Goal: Task Accomplishment & Management: Use online tool/utility

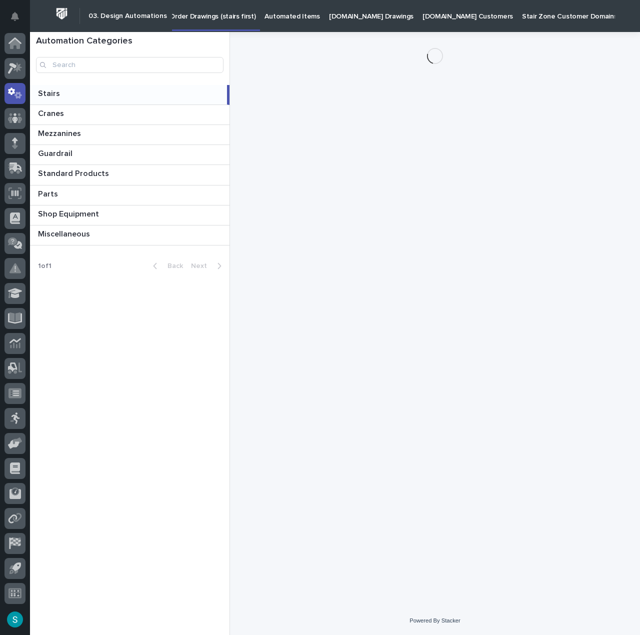
click at [291, 13] on p "Automated Items" at bounding box center [291, 10] width 55 height 21
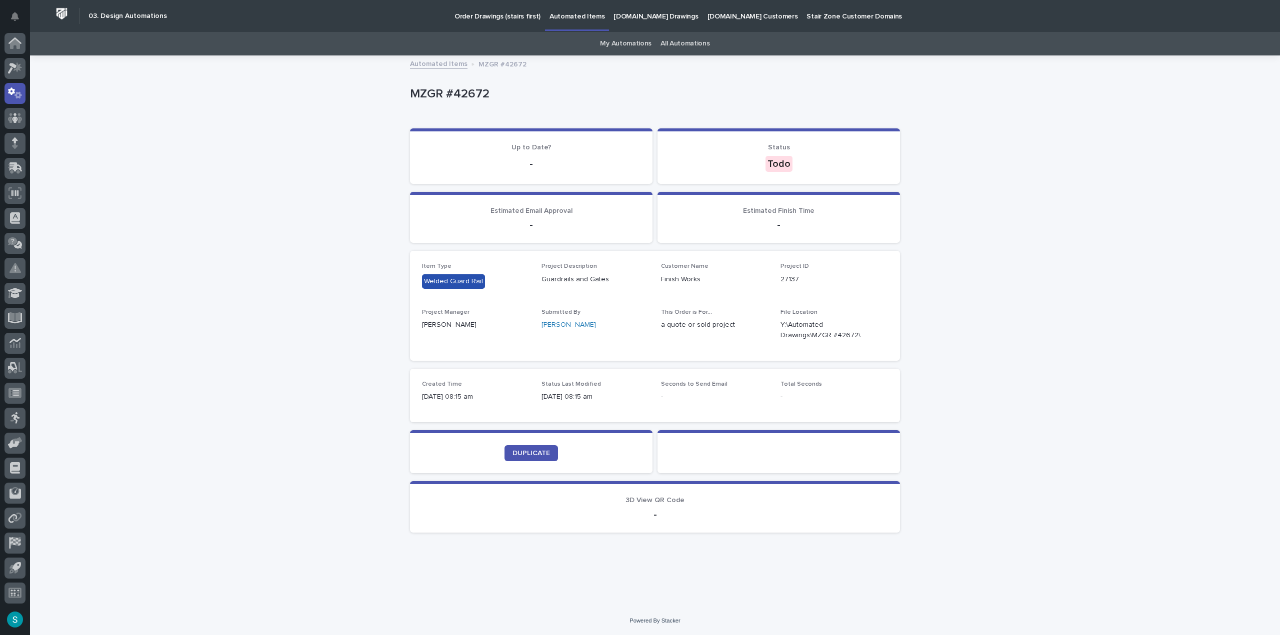
click at [302, 230] on div "Loading... Saving… Loading... Saving… MZGR #42672 MZGR #42672 Sorry, there was …" at bounding box center [655, 331] width 1250 height 550
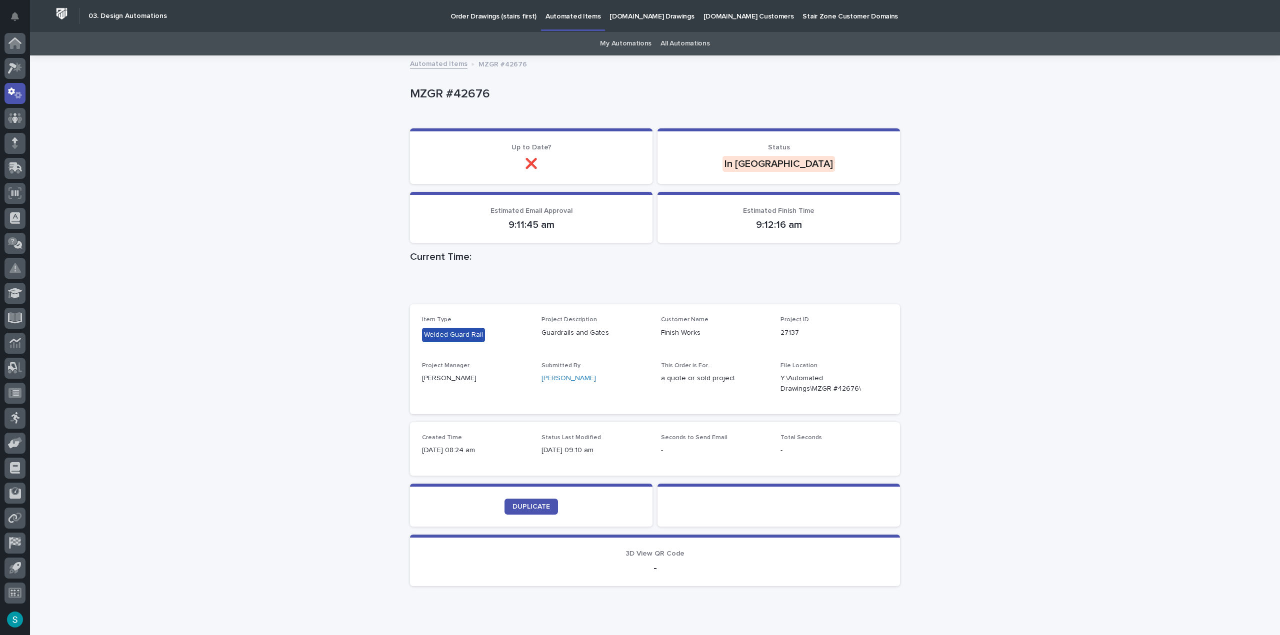
click at [656, 47] on div "All Automations" at bounding box center [685, 43] width 58 height 23
click at [643, 44] on link "My Automations" at bounding box center [625, 43] width 51 height 23
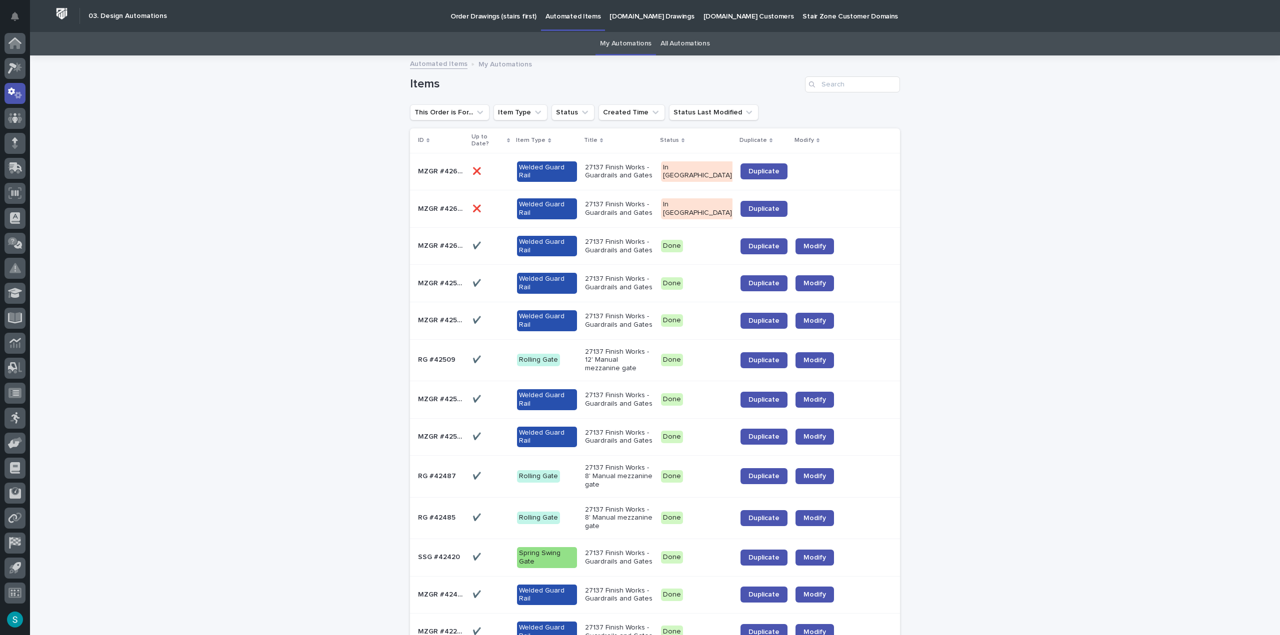
click at [270, 93] on div "Loading... Saving… Loading... Saving… Items This Order is For... Item Type Stat…" at bounding box center [655, 447] width 1250 height 783
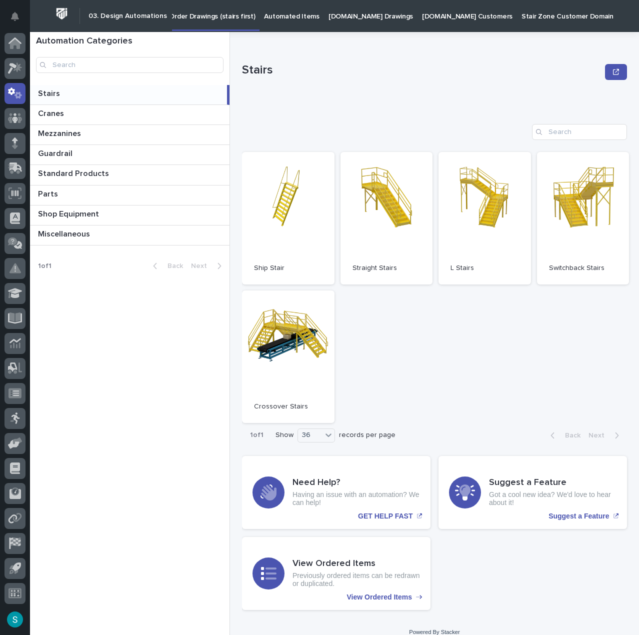
click at [303, 18] on p "Automated Items" at bounding box center [291, 10] width 55 height 21
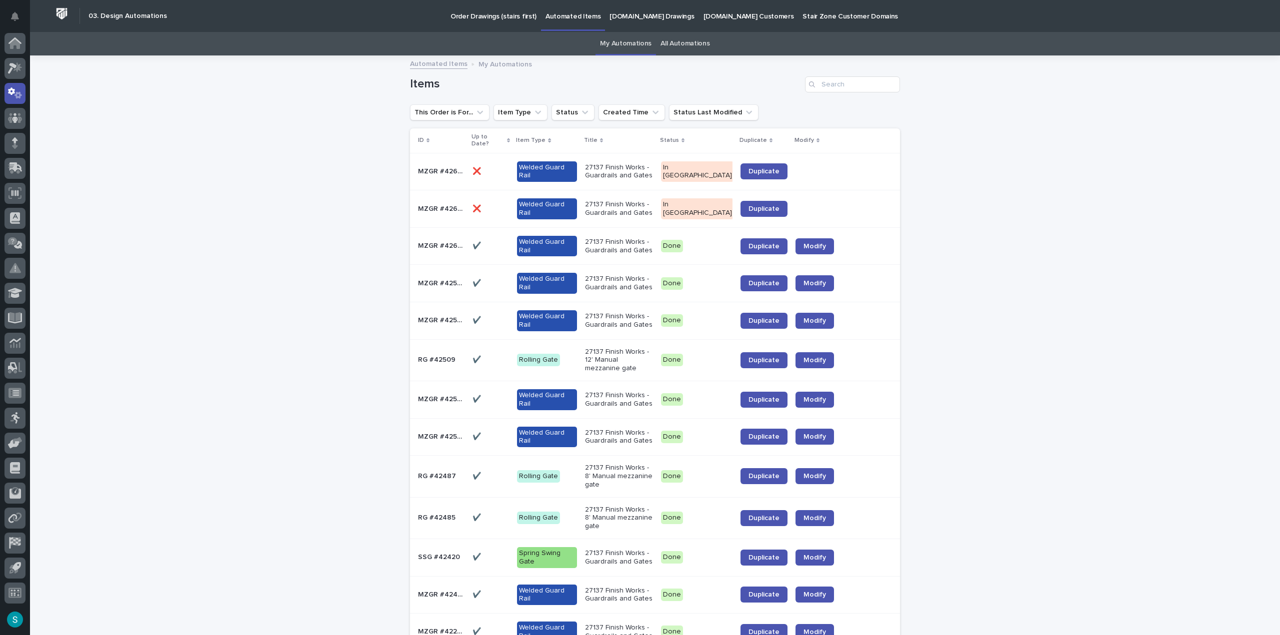
click at [628, 42] on link "My Automations" at bounding box center [625, 43] width 51 height 23
click at [638, 20] on p "[DOMAIN_NAME] Drawings" at bounding box center [651, 10] width 84 height 21
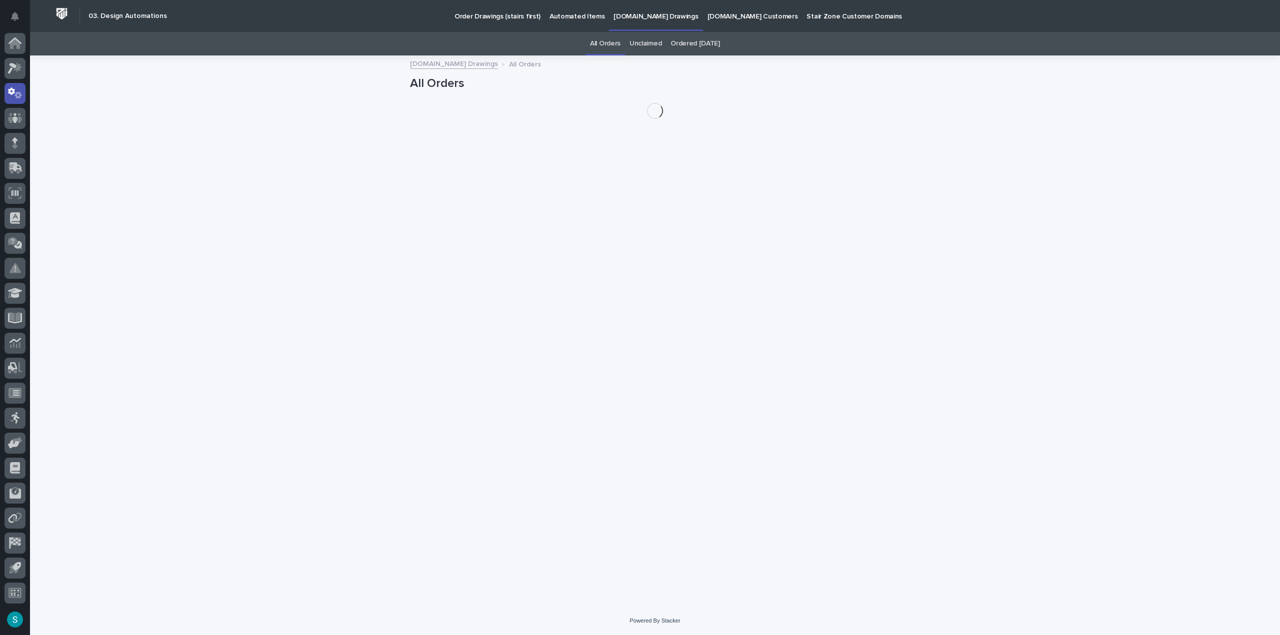
click at [564, 15] on p "Automated Items" at bounding box center [576, 10] width 55 height 21
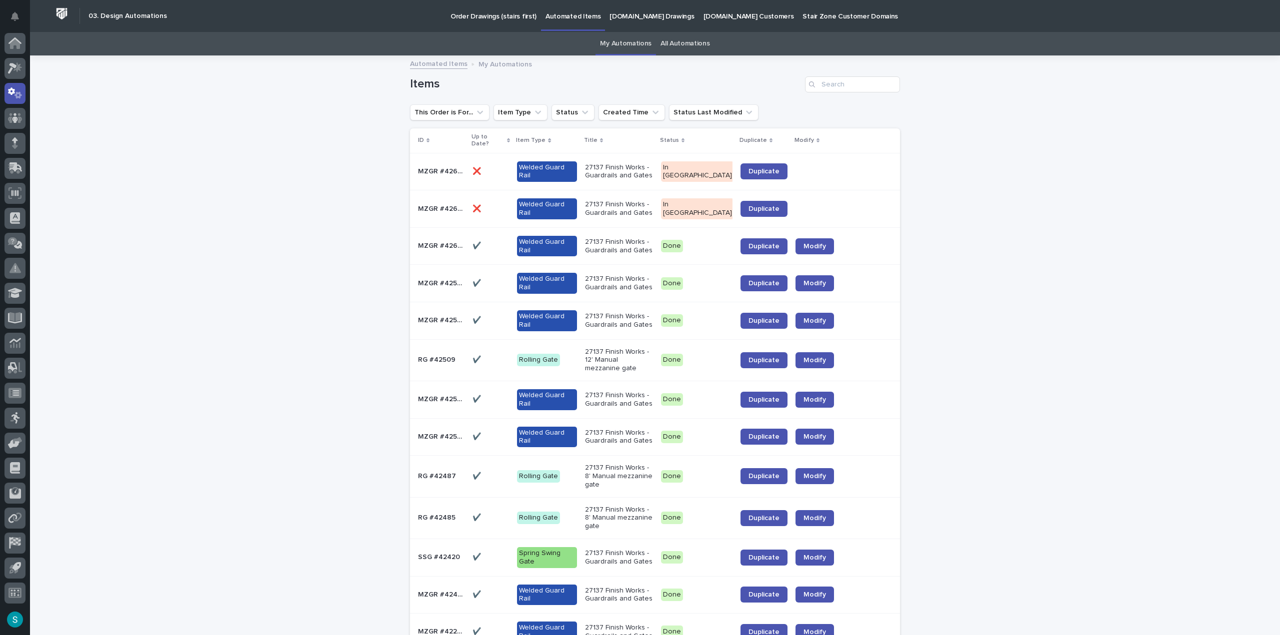
click at [558, 10] on p "Automated Items" at bounding box center [572, 10] width 55 height 21
click at [497, 13] on p "Order Drawings (stairs first)" at bounding box center [493, 10] width 86 height 21
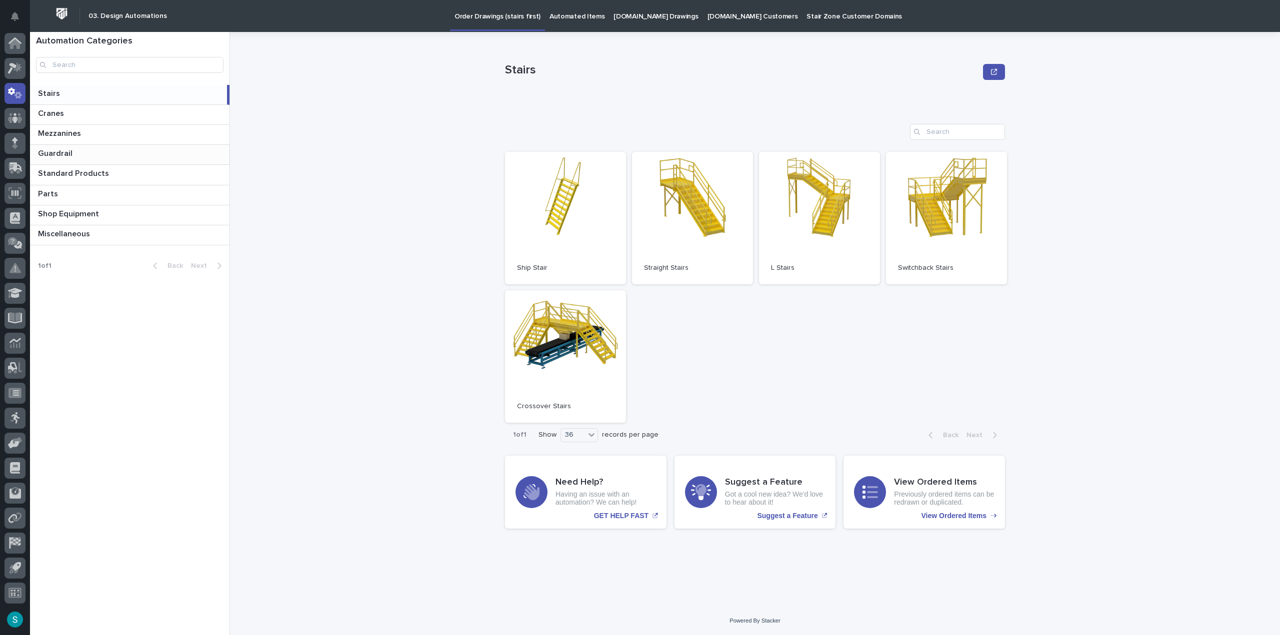
click at [71, 150] on p "Guardrail" at bounding box center [56, 152] width 36 height 11
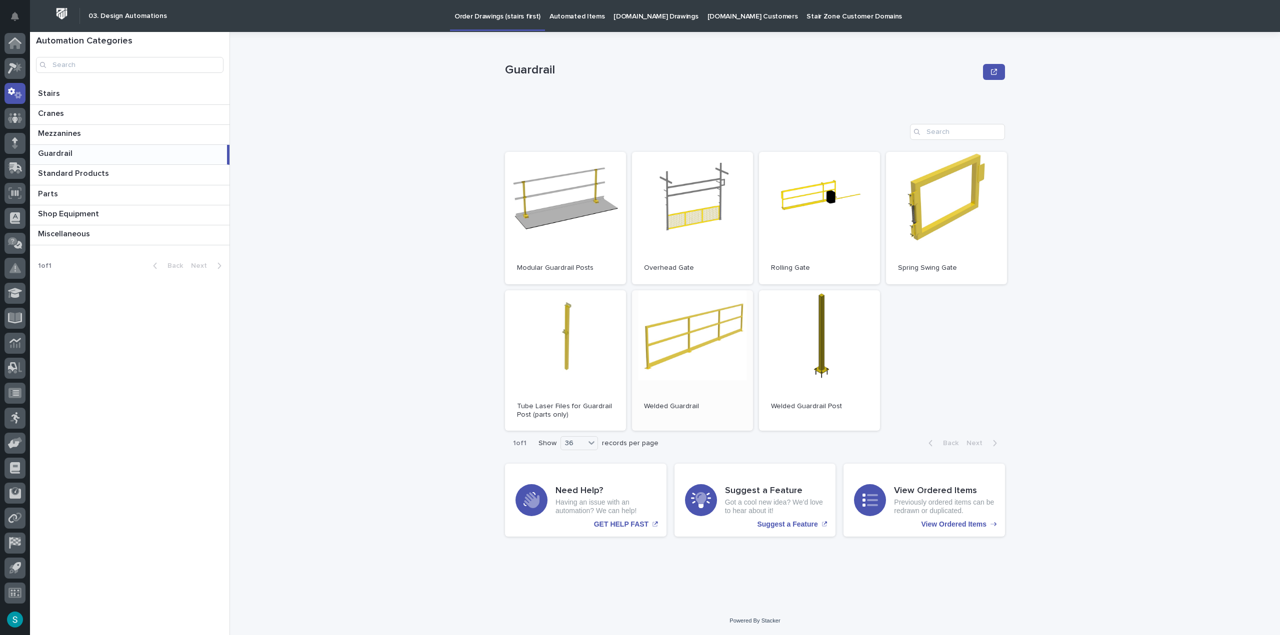
click at [704, 350] on link "Open" at bounding box center [692, 360] width 121 height 141
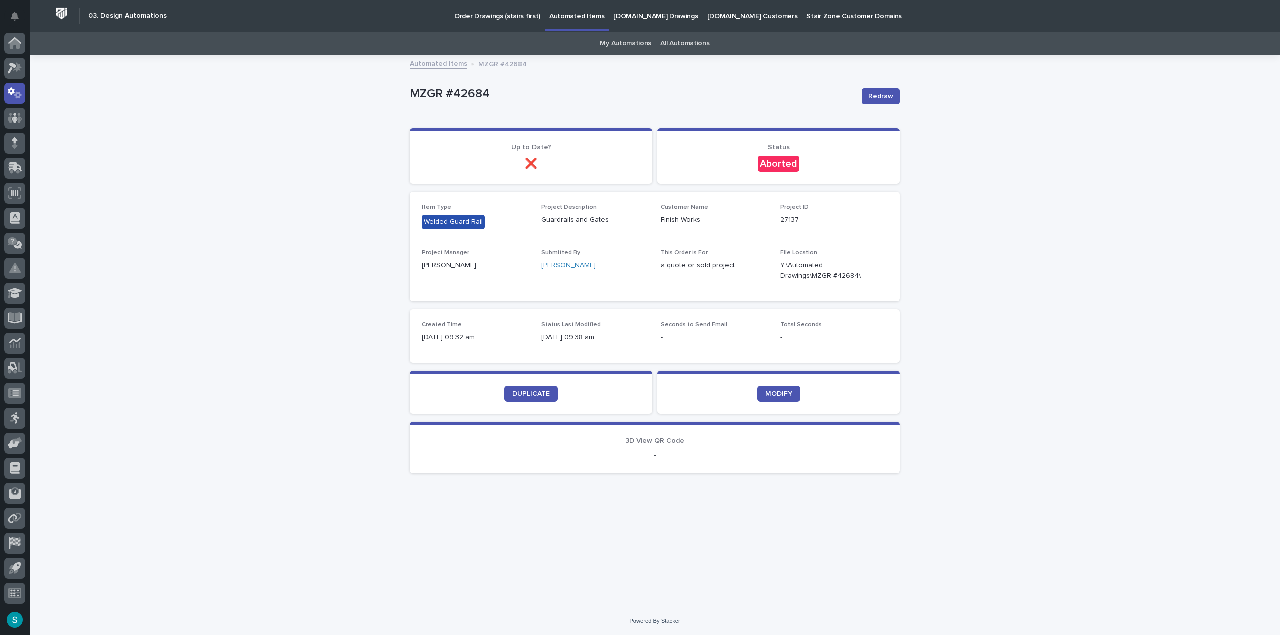
click at [627, 41] on link "My Automations" at bounding box center [625, 43] width 51 height 23
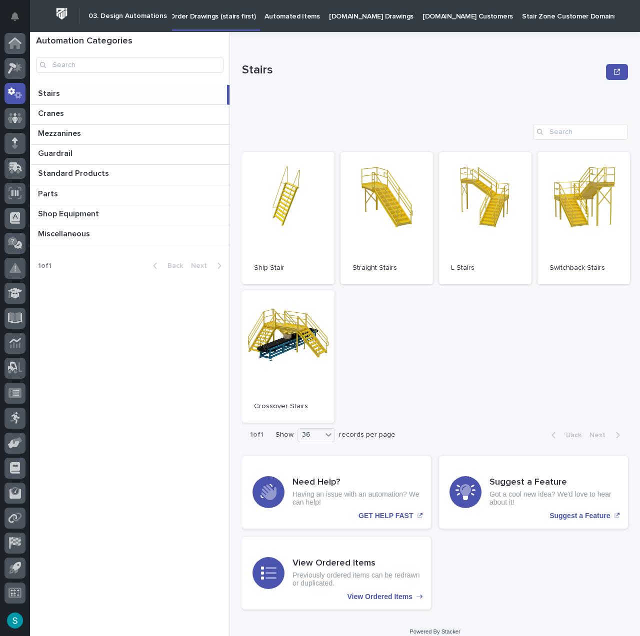
click at [265, 13] on p "Automated Items" at bounding box center [291, 10] width 55 height 21
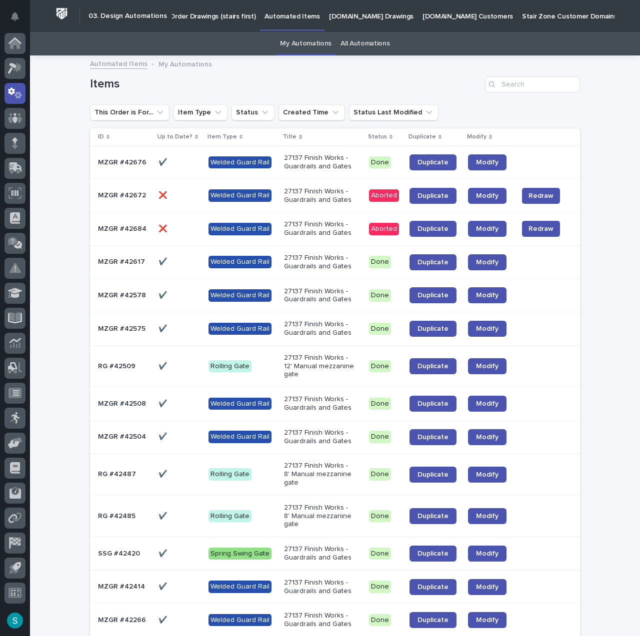
click at [306, 169] on p "27137 Finish Works - Guardrails and Gates" at bounding box center [319, 162] width 71 height 17
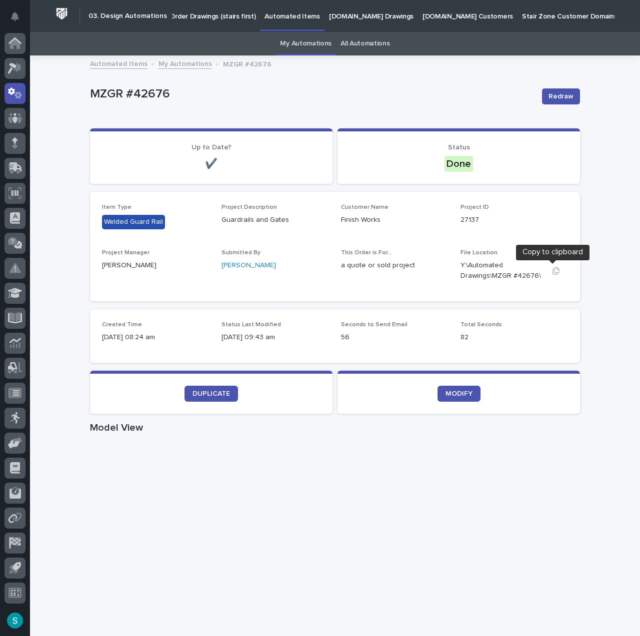
click at [552, 272] on icon "button" at bounding box center [555, 270] width 7 height 7
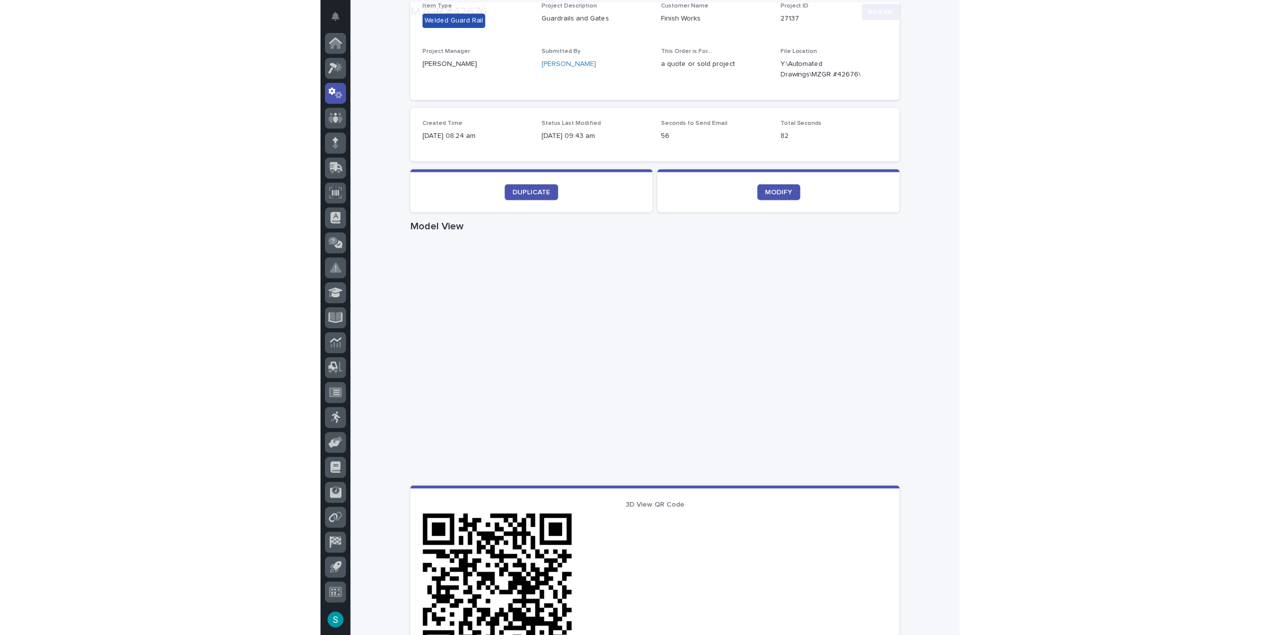
scroll to position [250, 0]
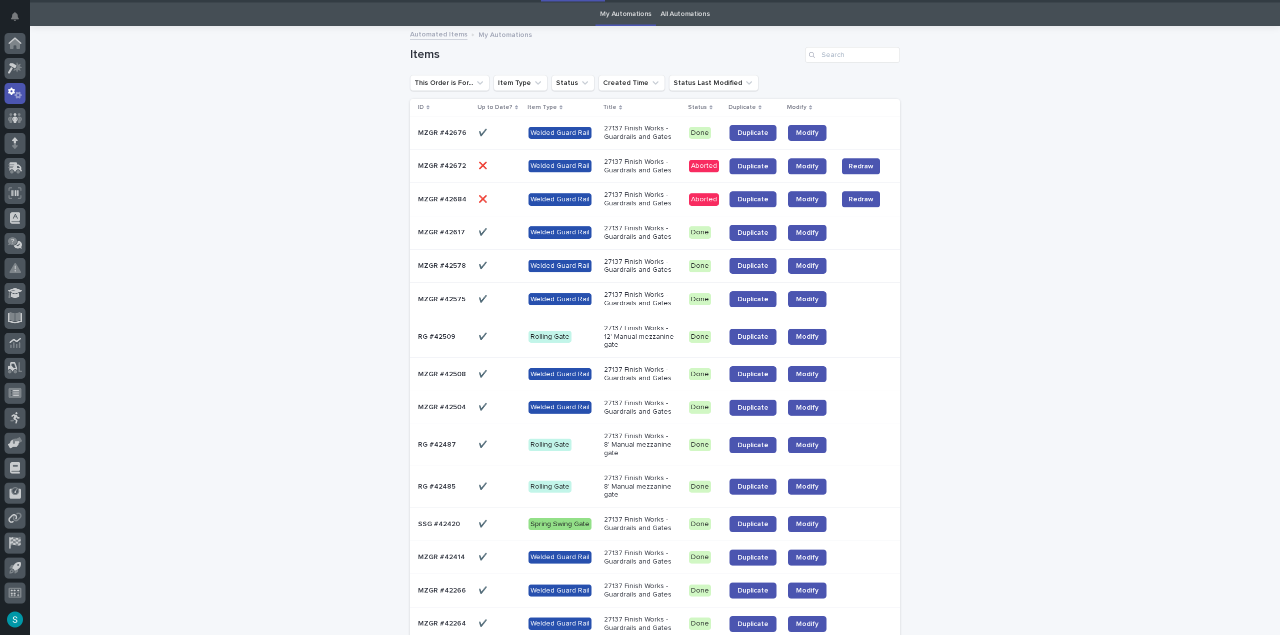
scroll to position [32, 0]
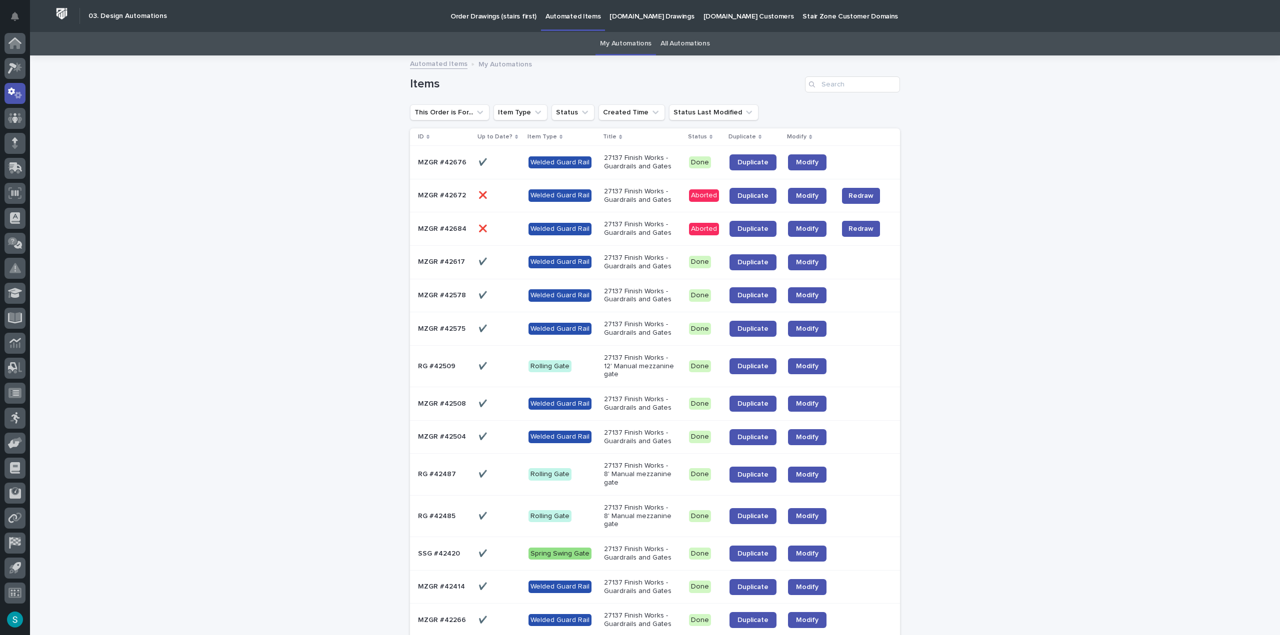
click at [604, 156] on p "27137 Finish Works - Guardrails and Gates" at bounding box center [639, 162] width 71 height 17
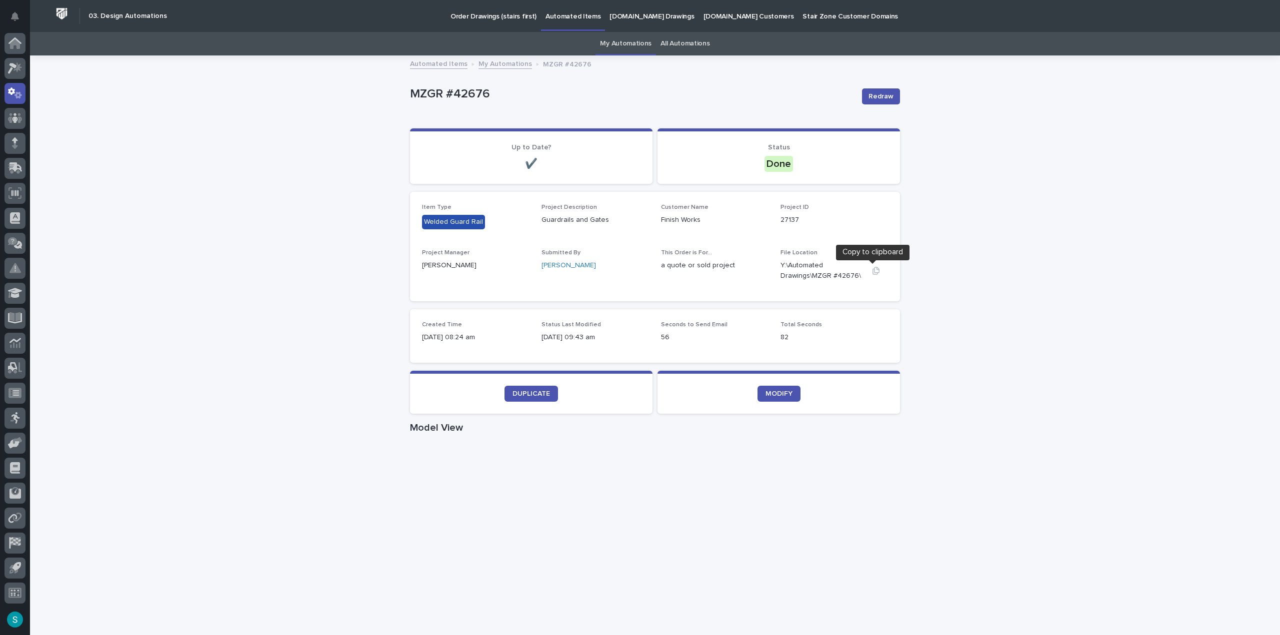
click at [873, 270] on icon "button" at bounding box center [875, 270] width 7 height 7
click at [238, 176] on div "Loading... Saving… Loading... Saving… MZGR #42676 Redraw MZGR #42676 Redraw Sor…" at bounding box center [655, 578] width 1250 height 1045
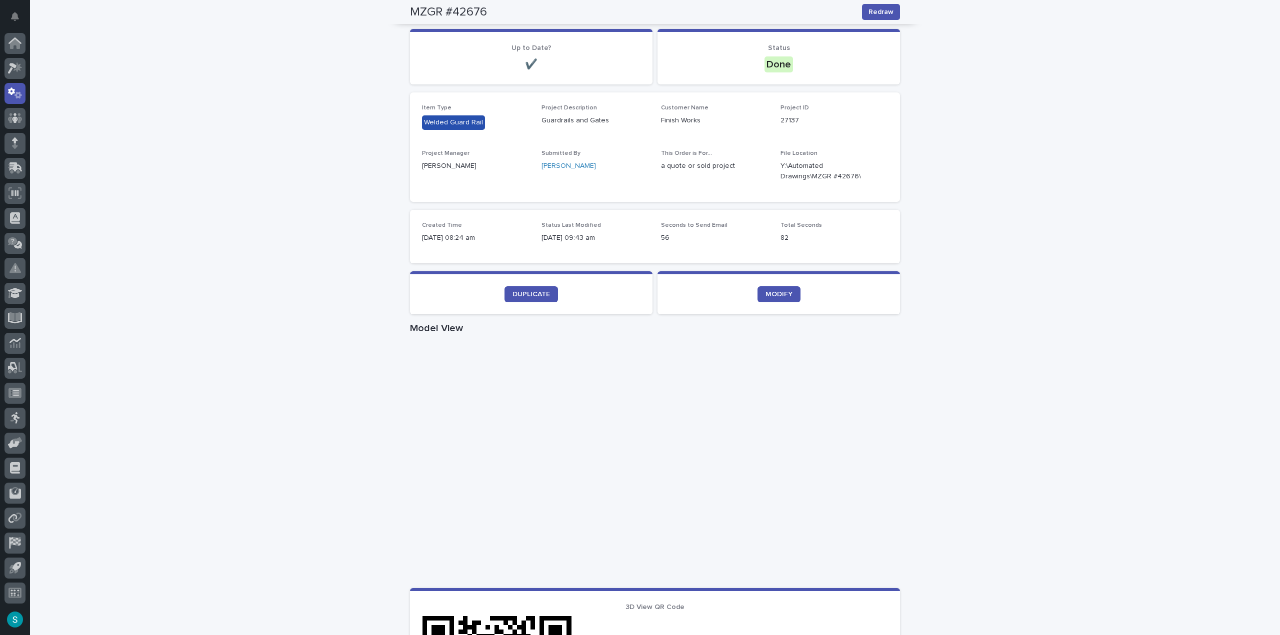
scroll to position [94, 0]
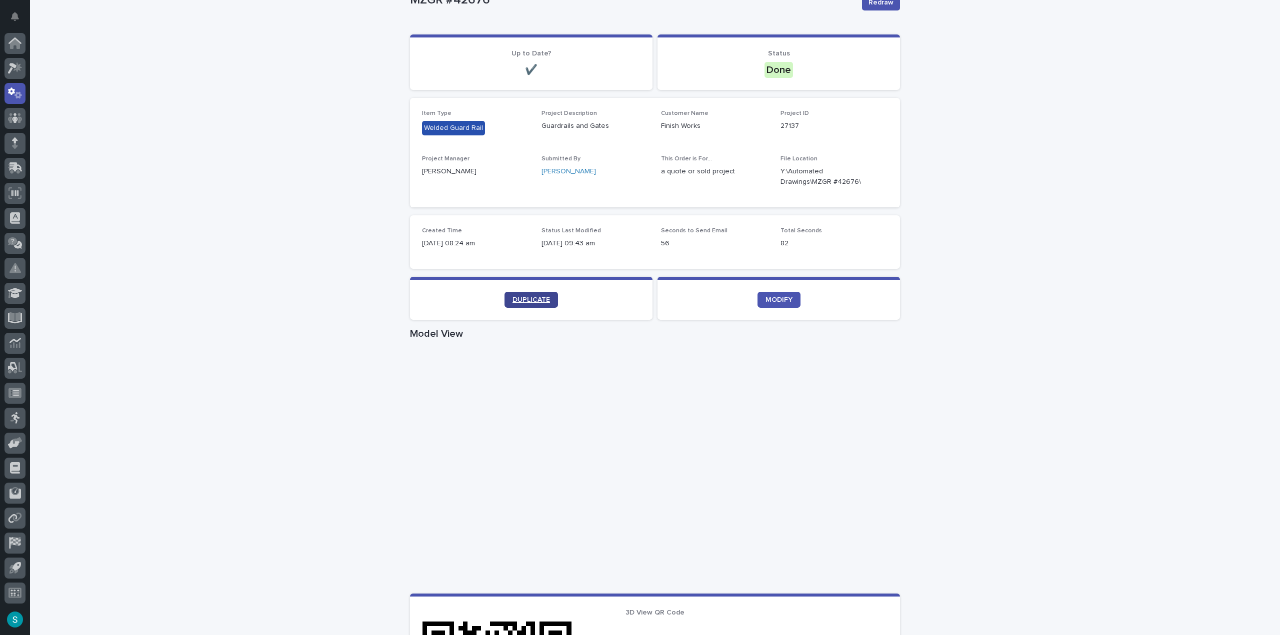
click at [529, 297] on span "DUPLICATE" at bounding box center [530, 299] width 37 height 7
click at [775, 295] on link "MODIFY" at bounding box center [778, 300] width 43 height 16
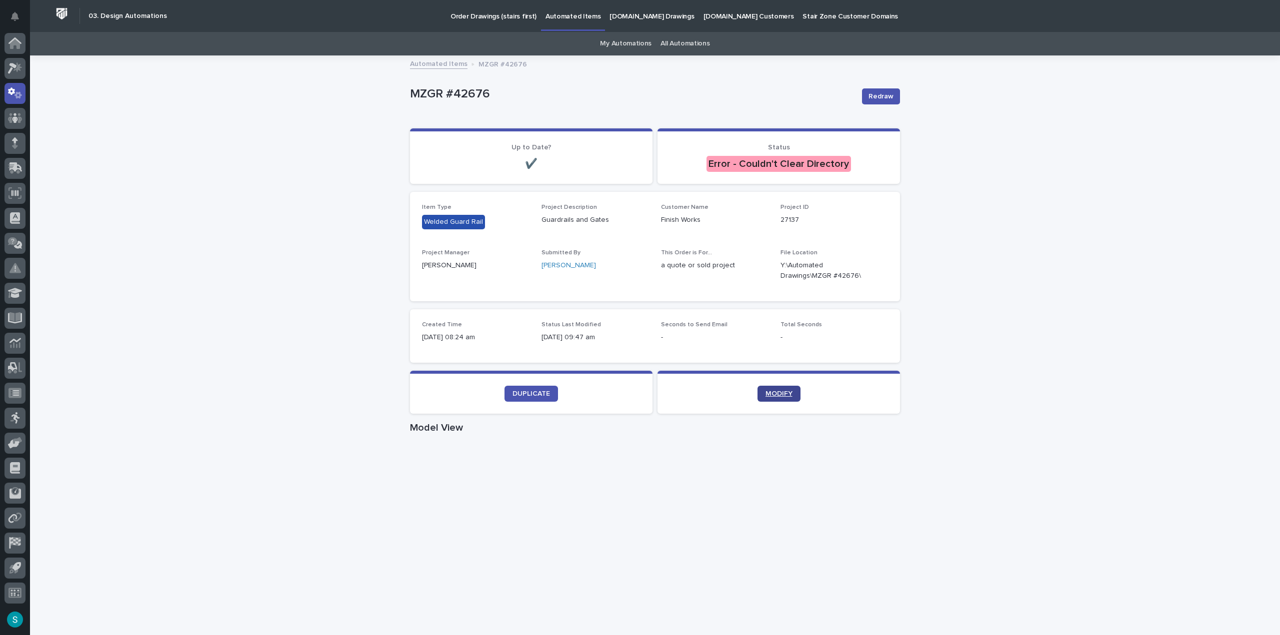
click at [781, 394] on span "MODIFY" at bounding box center [778, 393] width 27 height 7
click at [638, 40] on link "My Automations" at bounding box center [625, 43] width 51 height 23
